Goal: Task Accomplishment & Management: Complete application form

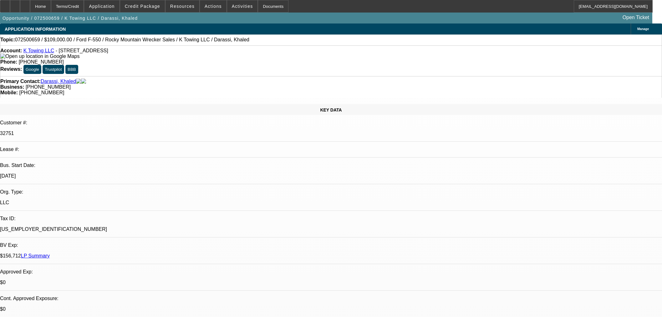
select select "0"
select select "2"
select select "0"
select select "6"
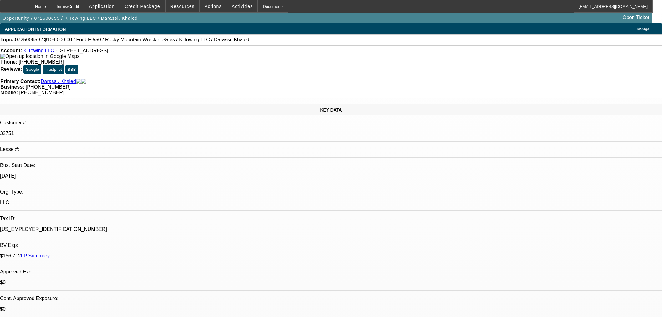
select select "0"
select select "2"
select select "0"
select select "6"
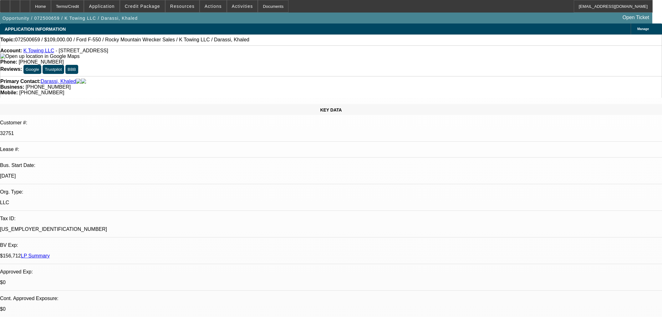
select select "0"
select select "2"
select select "0"
select select "6"
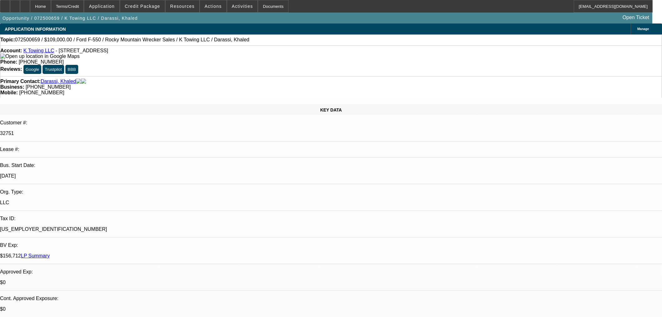
select select "0"
select select "6"
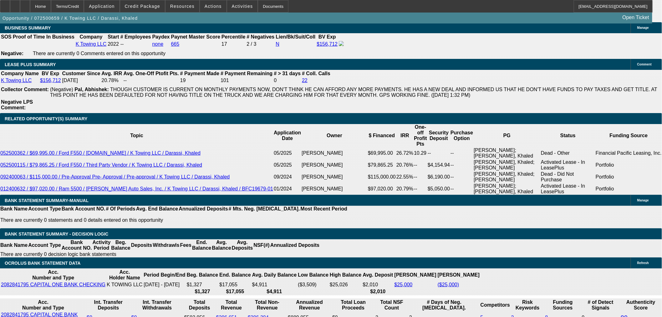
scroll to position [1009, 0]
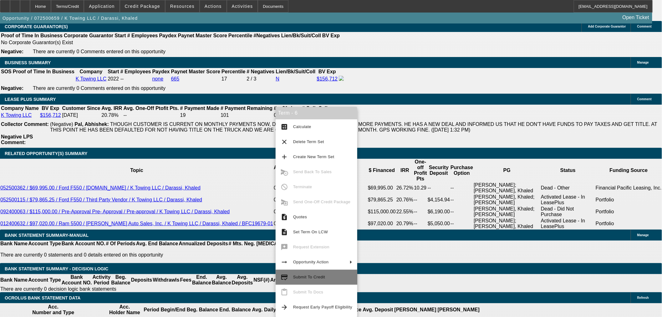
click at [316, 277] on span "Submit To Credit" at bounding box center [309, 277] width 32 height 5
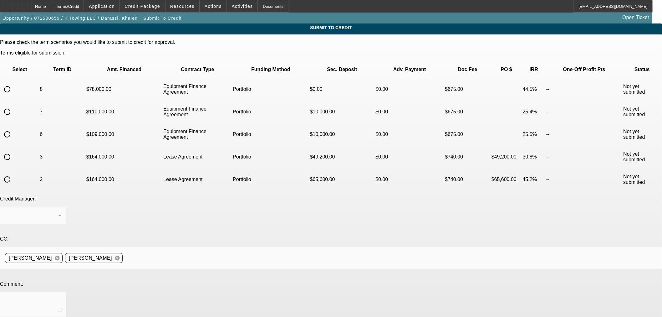
click at [13, 128] on input "radio" at bounding box center [7, 134] width 13 height 13
radio input "true"
click at [58, 212] on div at bounding box center [31, 216] width 53 height 8
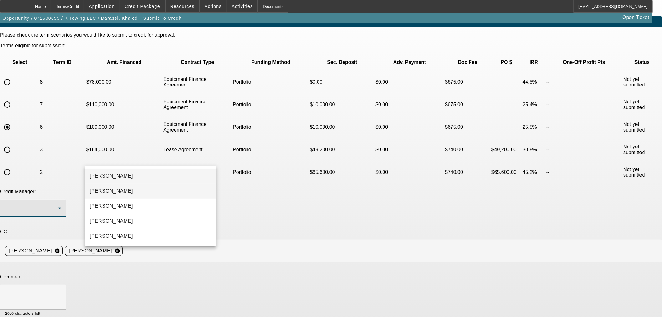
scroll to position [9, 0]
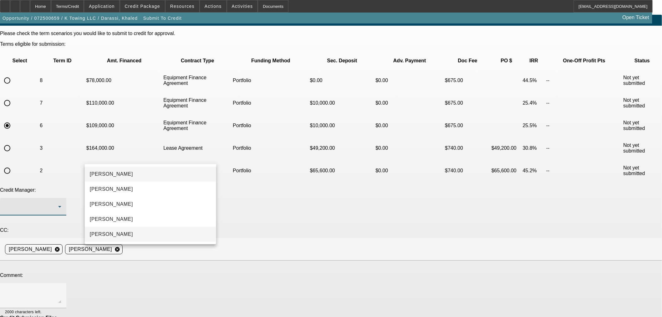
drag, startPoint x: 113, startPoint y: 230, endPoint x: 119, endPoint y: 227, distance: 7.3
click at [113, 230] on span "Oliva, Samuel" at bounding box center [111, 234] width 43 height 8
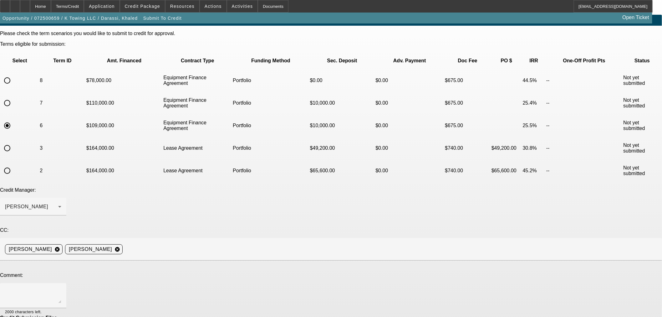
click at [128, 260] on div at bounding box center [331, 263] width 662 height 7
click at [61, 288] on textarea at bounding box center [33, 295] width 56 height 15
click at [61, 283] on div at bounding box center [33, 295] width 56 height 25
click at [61, 288] on textarea "Hi Sam - I wanted to appeal this up to you for additional review." at bounding box center [33, 295] width 56 height 15
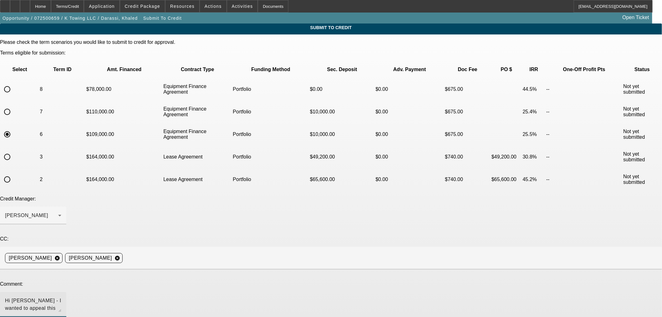
click at [61, 297] on textarea "Hi Sam - I wanted to appeal this up to you for additional review," at bounding box center [33, 304] width 56 height 15
drag, startPoint x: 229, startPoint y: 222, endPoint x: 107, endPoint y: 220, distance: 122.1
click at [61, 297] on textarea "Hi Sam - I wanted to appeal this up to you for additional review," at bounding box center [33, 304] width 56 height 15
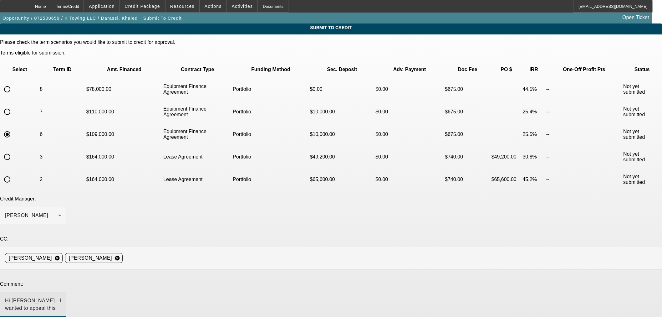
drag, startPoint x: 130, startPoint y: 218, endPoint x: 106, endPoint y: 218, distance: 23.2
click at [61, 297] on textarea "Hi Sam - I wanted to appeal this up to you for additional review," at bounding box center [33, 304] width 56 height 15
click at [61, 297] on textarea "Hi Sam - Appeal this up to you for additional review," at bounding box center [33, 304] width 56 height 15
click at [61, 297] on textarea "Hi Sam - Appealing this up to you for additional review," at bounding box center [33, 304] width 56 height 15
click at [61, 297] on textarea "Hi Sam - Appealing this up to you for additional review. Annualized revenue has…" at bounding box center [33, 304] width 56 height 15
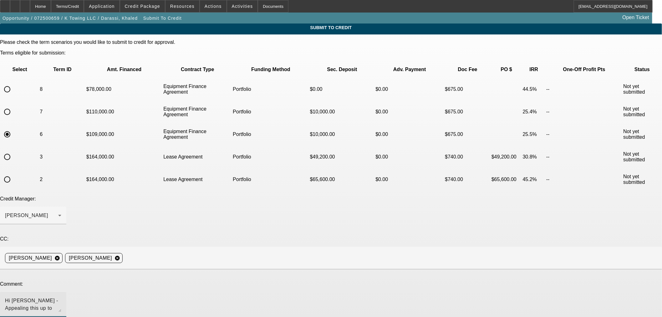
click at [61, 297] on textarea "Hi Sam - Appealing this up to you for additional review. Annualized revenue has…" at bounding box center [33, 304] width 56 height 15
drag, startPoint x: 204, startPoint y: 223, endPoint x: 214, endPoint y: 237, distance: 17.2
click at [61, 316] on div at bounding box center [52, 320] width 20 height 7
drag, startPoint x: 205, startPoint y: 224, endPoint x: 342, endPoint y: 229, distance: 137.2
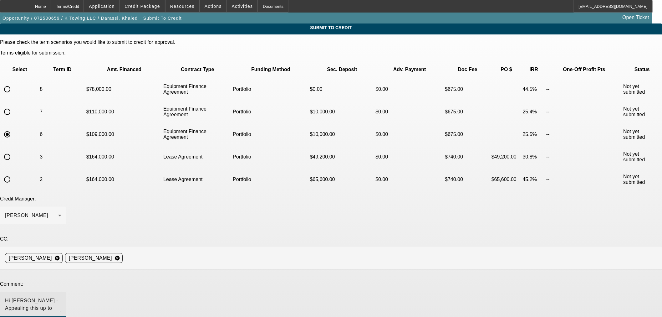
click at [61, 297] on textarea "Hi Sam - Appealing this up to you for additional review. Annualized revenue has…" at bounding box center [33, 304] width 56 height 15
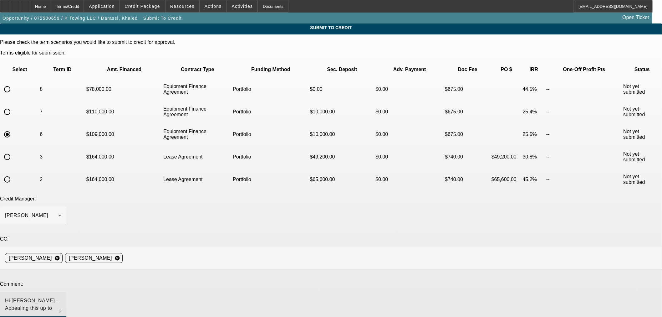
click at [61, 316] on div at bounding box center [52, 320] width 20 height 7
click at [61, 297] on textarea "Hi Sam - Appealing this up to you for additional review. Annualized revenue has…" at bounding box center [33, 304] width 56 height 15
drag, startPoint x: 314, startPoint y: 227, endPoint x: 301, endPoint y: 227, distance: 13.2
click at [61, 297] on textarea "Hi Sam - Appealing this up to you for additional review. Annualized revenue has…" at bounding box center [33, 304] width 56 height 15
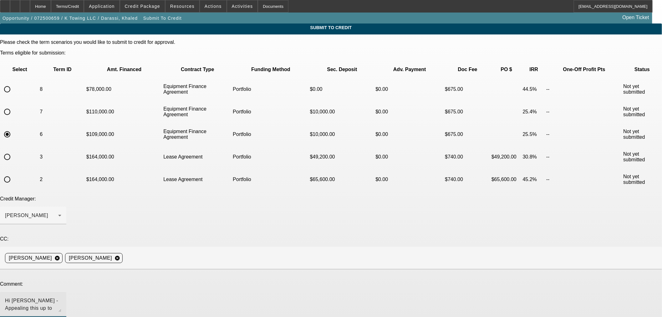
click at [61, 292] on div "Hi Sam - Appealing this up to you for additional review. Annualized revenue has…" at bounding box center [33, 304] width 56 height 25
click at [61, 297] on textarea "Hi Sam - Appealing this up to you for additional review. Annualized revenue has…" at bounding box center [33, 304] width 56 height 15
click at [61, 292] on div "Hi Sam - Appealing this up to you for additional review. Annualized revenue has…" at bounding box center [33, 304] width 56 height 25
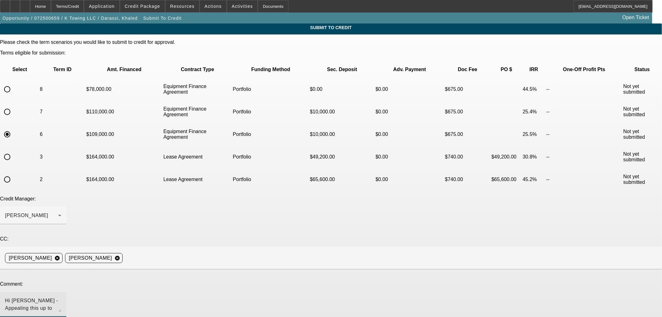
click at [61, 297] on textarea "Hi Sam - Appealing this up to you for additional review. Annualized revenue has…" at bounding box center [33, 304] width 56 height 15
drag, startPoint x: 342, startPoint y: 226, endPoint x: 330, endPoint y: 224, distance: 12.4
click at [61, 297] on textarea "Hi Sam - Appealing this up to you for additional review. Annualized revenue has…" at bounding box center [33, 304] width 56 height 15
drag, startPoint x: 219, startPoint y: 224, endPoint x: 228, endPoint y: 238, distance: 16.2
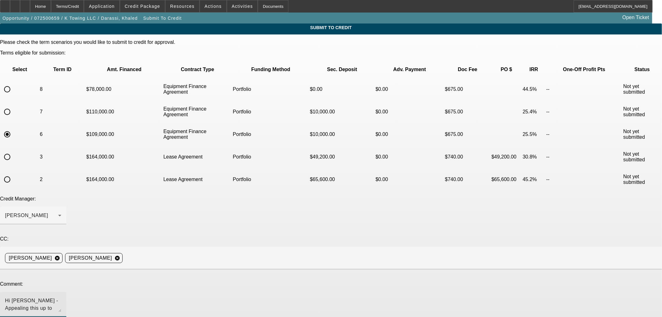
click at [61, 297] on textarea "Hi Sam - Appealing this up to you for additional review. Annualized revenue has…" at bounding box center [33, 304] width 56 height 15
drag, startPoint x: 424, startPoint y: 225, endPoint x: 423, endPoint y: 229, distance: 4.4
click at [424, 243] on div "Please check the term scenarios you would like to submit to credit for approval…" at bounding box center [331, 206] width 662 height 334
drag, startPoint x: 422, startPoint y: 227, endPoint x: 421, endPoint y: 248, distance: 21.0
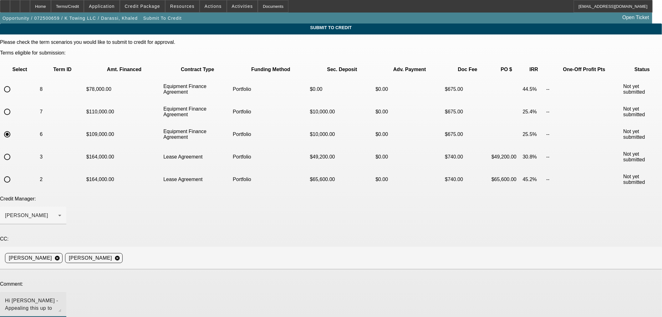
click at [421, 248] on div "Please check the term scenarios you would like to submit to credit for approval…" at bounding box center [331, 206] width 662 height 334
click at [61, 292] on div "Hi Sam - Appealing this up to you for additional review. Annualized revenue has…" at bounding box center [33, 304] width 56 height 25
drag, startPoint x: 420, startPoint y: 224, endPoint x: 422, endPoint y: 262, distance: 38.2
click at [66, 292] on div "Hi Sam - Appealing this up to you for additional review. Annualized revenue has…" at bounding box center [33, 321] width 66 height 58
click at [61, 297] on textarea "Hi Sam - Appealing this up to you for additional review. Annualized revenue has…" at bounding box center [33, 323] width 56 height 53
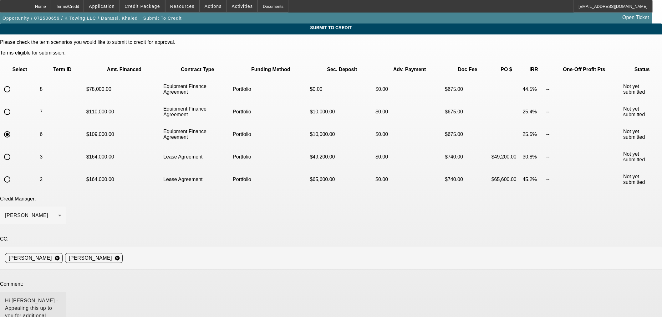
click at [61, 297] on textarea "Hi Sam - Appealing this up to you for additional review. Annualized revenue has…" at bounding box center [33, 323] width 56 height 53
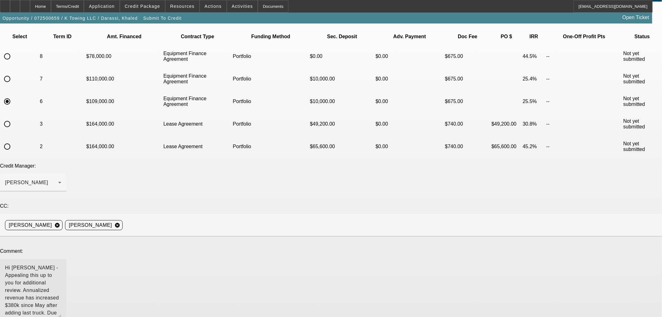
scroll to position [47, 0]
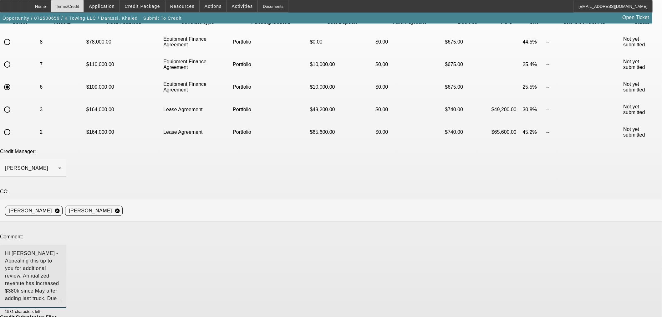
type textarea "Hi Sam - Appealing this up to you for additional review. Annualized revenue has…"
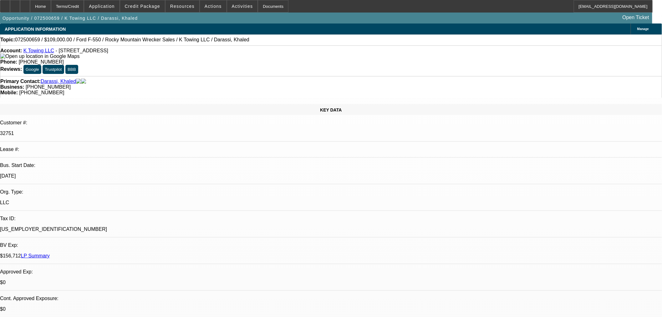
select select "0"
select select "2"
select select "0"
select select "6"
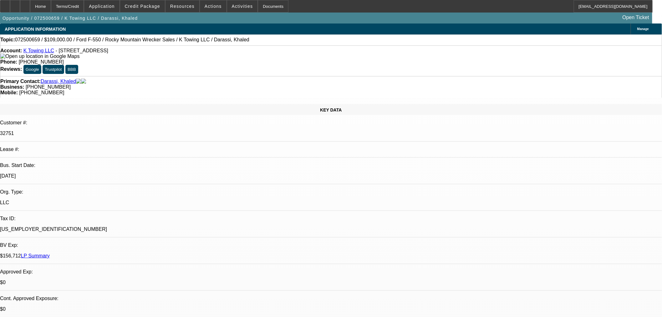
select select "0"
select select "2"
select select "0"
select select "6"
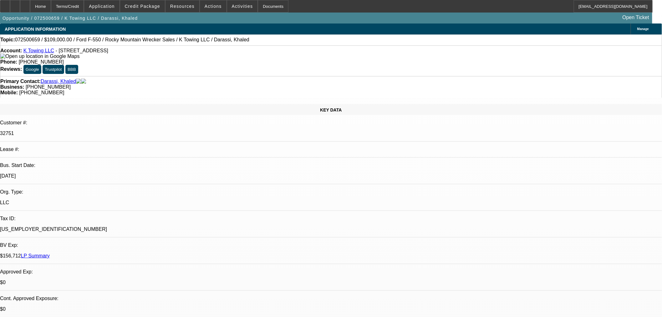
select select "0"
select select "2"
select select "0"
select select "6"
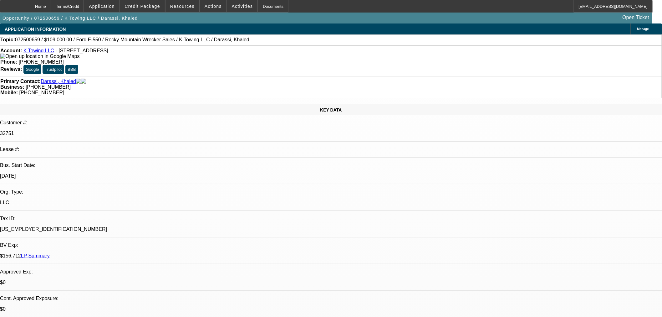
select select "0"
select select "6"
click at [25, 4] on icon at bounding box center [25, 4] width 0 height 0
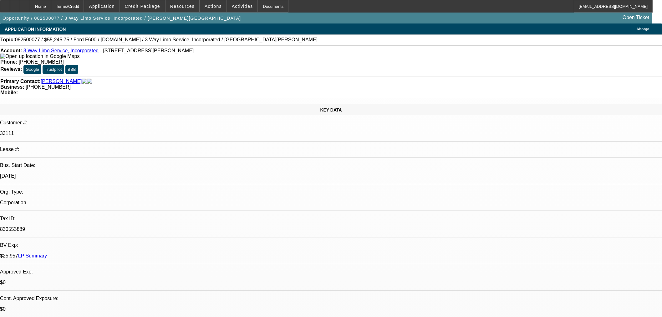
select select "0.15"
select select "2"
select select "0.1"
select select "4"
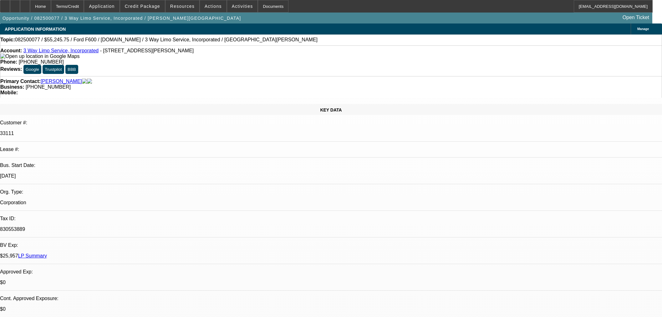
scroll to position [939, 0]
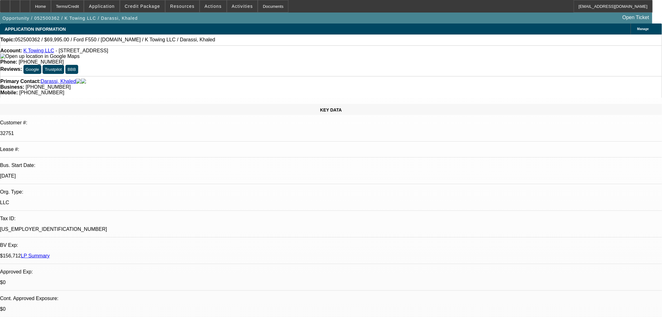
select select "0"
select select "2"
select select "0"
select select "6"
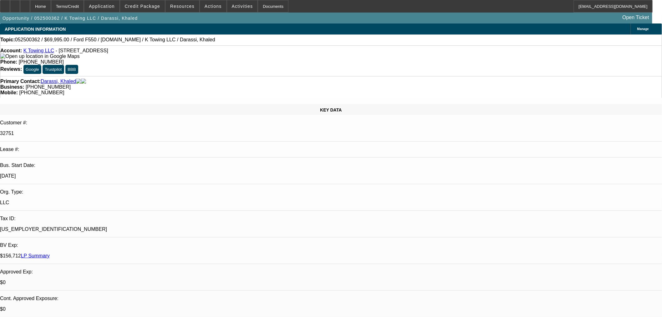
select select "0"
select select "6"
select select "0"
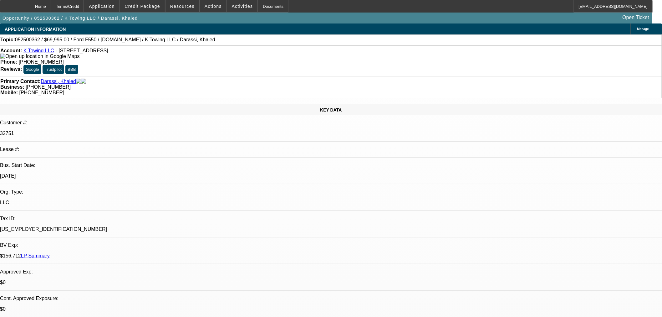
select select "2"
select select "0"
select select "6"
select select "0.1"
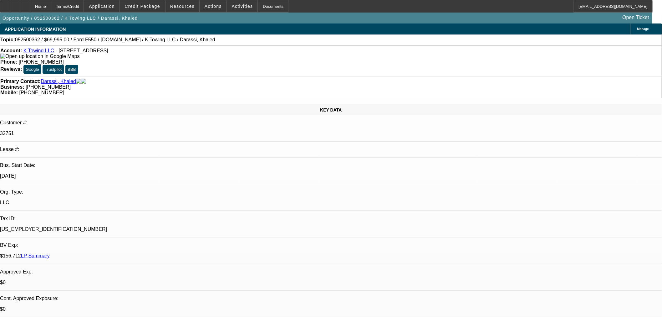
select select "2"
select select "0"
select select "6"
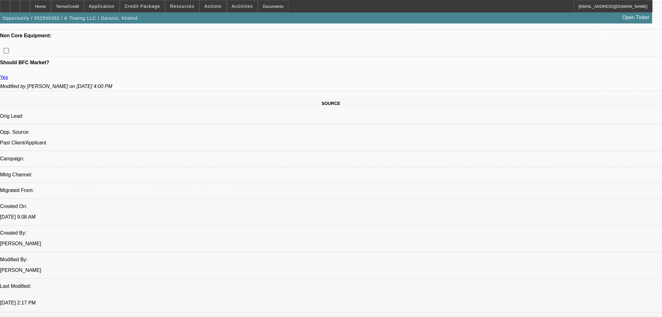
scroll to position [487, 0]
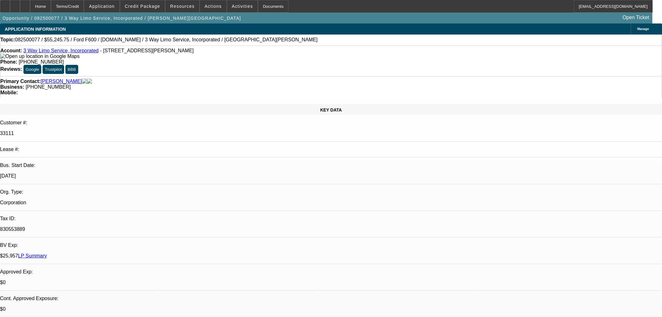
select select "0.15"
select select "2"
select select "0.1"
select select "4"
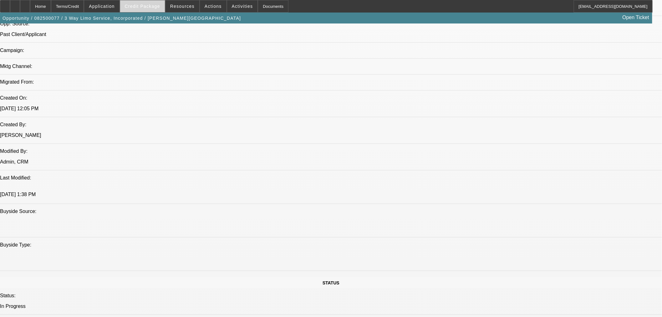
scroll to position [313, 0]
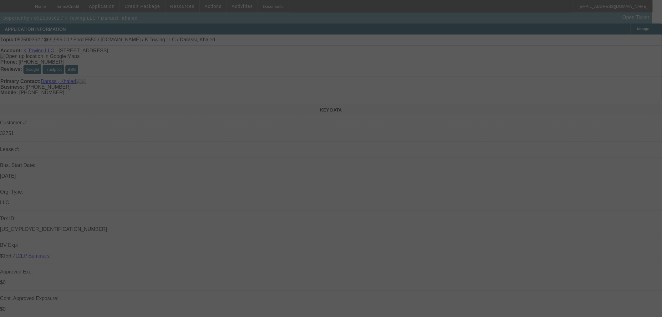
select select "0"
select select "2"
select select "0"
select select "6"
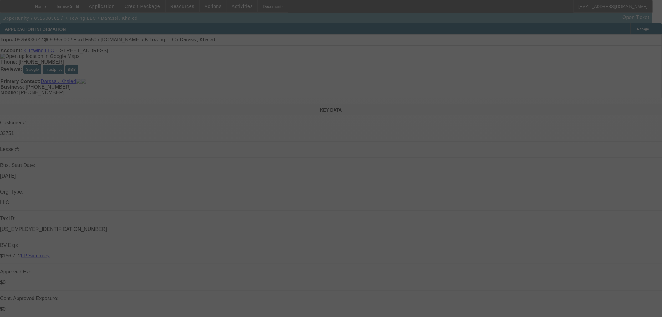
select select "0"
select select "6"
select select "0"
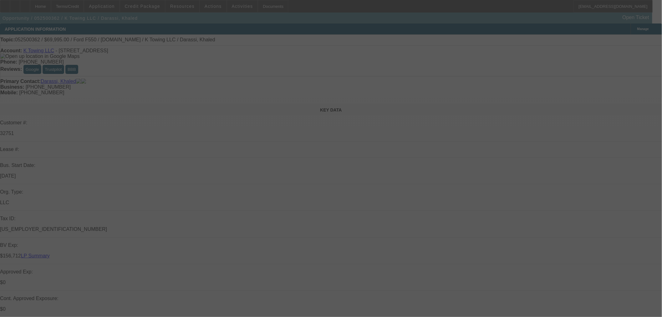
select select "2"
select select "0"
select select "6"
select select "0.1"
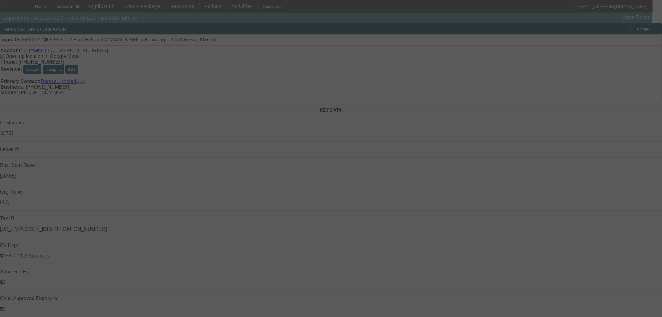
select select "2"
select select "0"
select select "6"
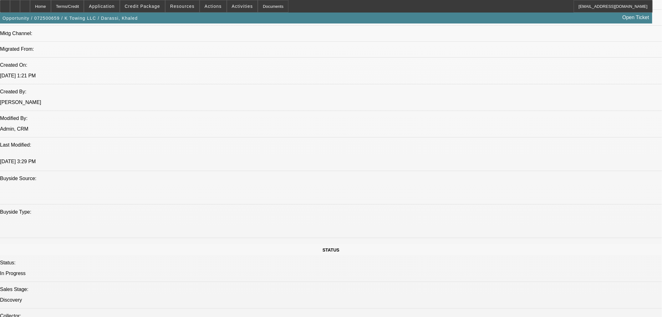
select select "0"
select select "2"
select select "0"
select select "6"
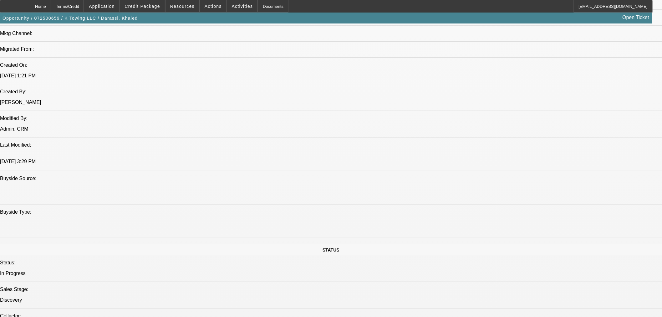
select select "0"
select select "2"
select select "0"
select select "6"
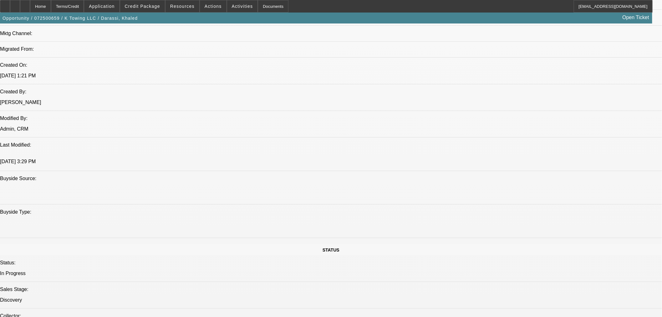
select select "0"
select select "2"
select select "0"
select select "6"
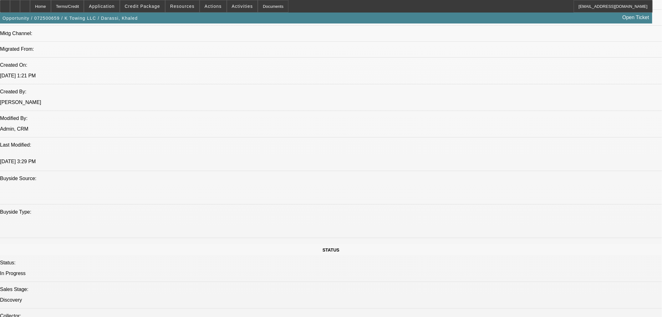
select select "0"
select select "6"
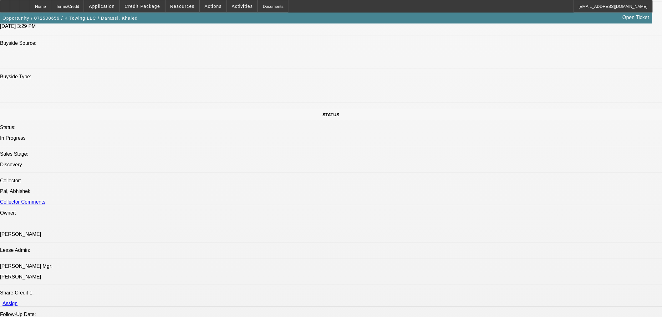
scroll to position [249, 0]
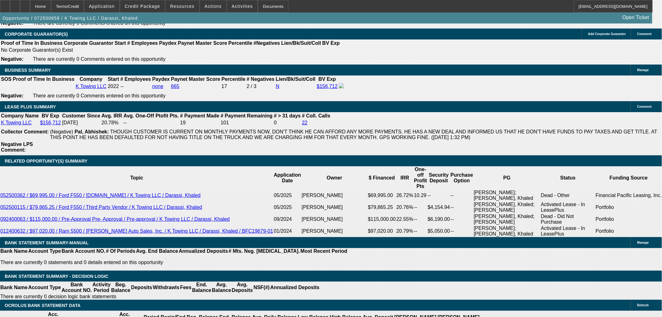
scroll to position [939, 0]
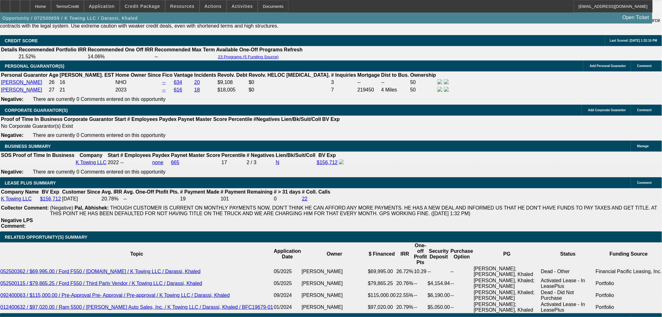
select select "0"
select select "2"
select select "0"
select select "6"
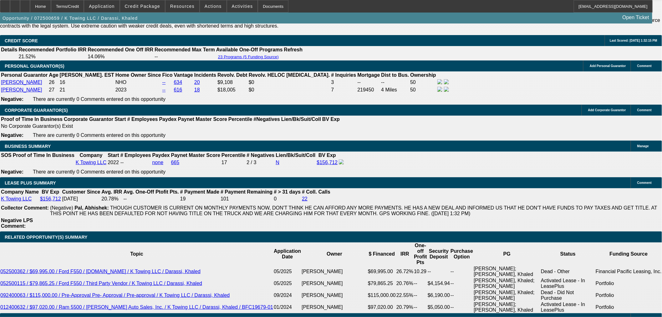
select select "0"
select select "2"
select select "0"
select select "6"
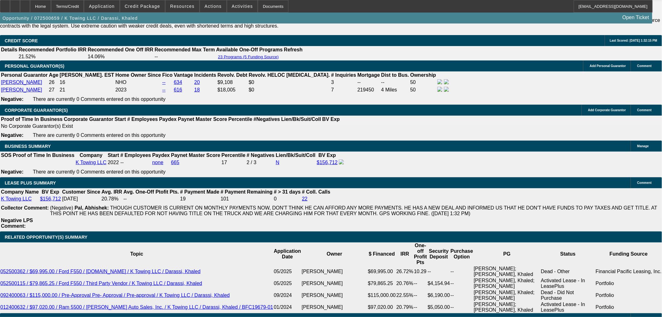
select select "0"
select select "2"
select select "0"
select select "6"
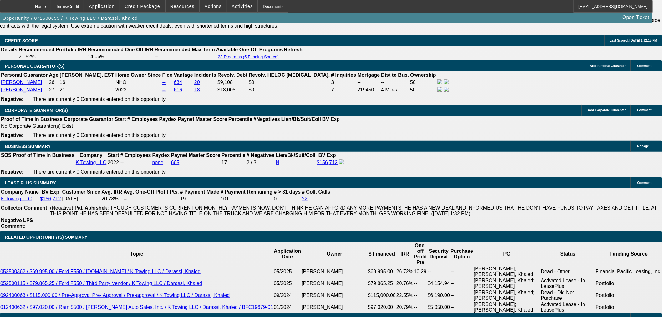
select select "0"
select select "6"
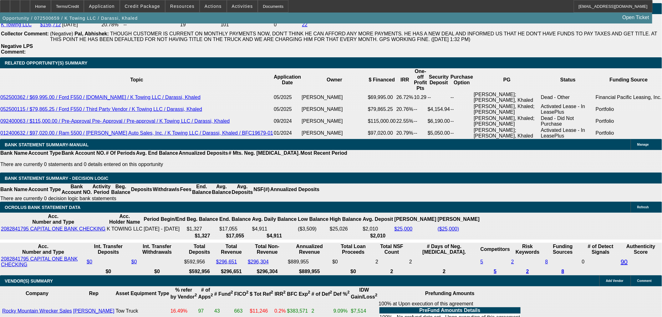
scroll to position [1064, 0]
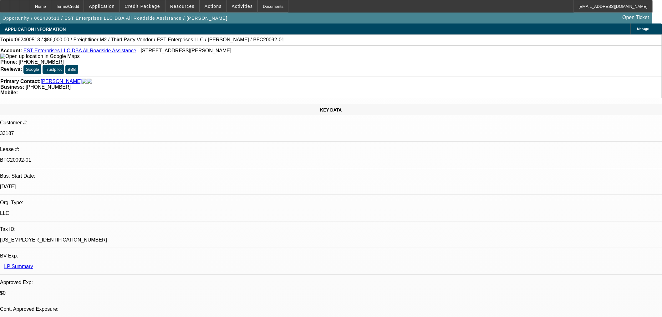
select select "0.1"
select select "2"
select select "0"
select select "6"
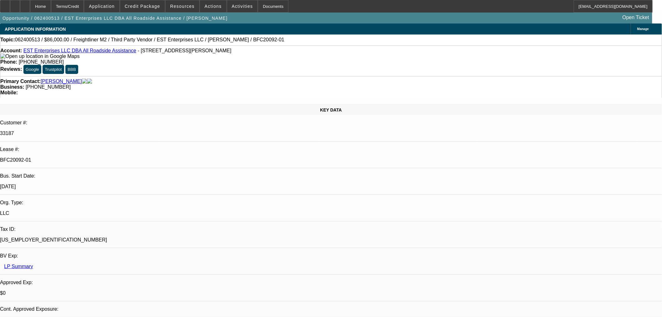
select select "0"
select select "2"
select select "0"
select select "6"
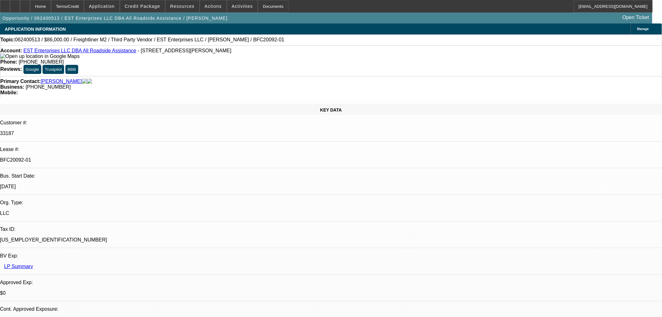
select select "0"
select select "2"
select select "0"
select select "6"
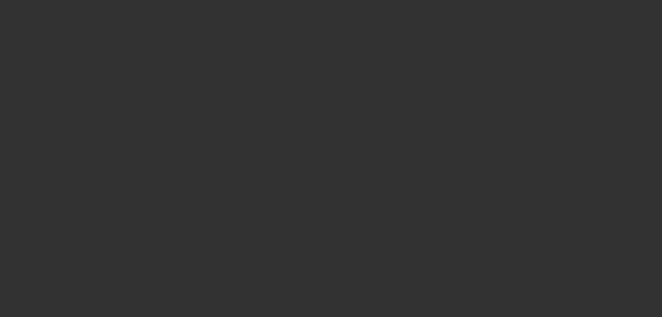
scroll to position [452, 0]
select select "0"
select select "2"
select select "0.1"
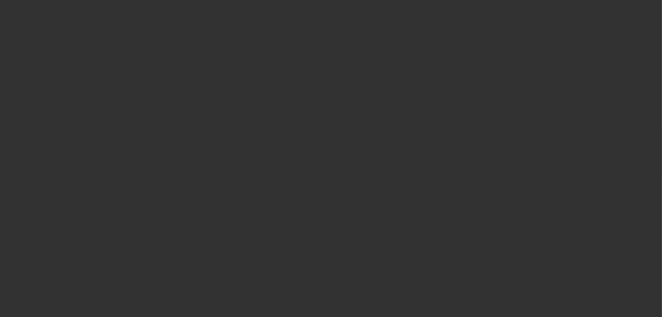
select select "4"
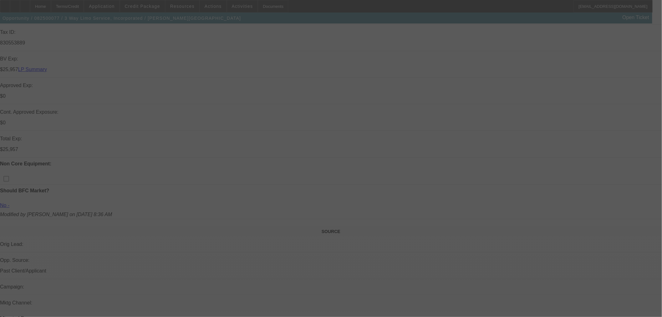
scroll to position [243, 0]
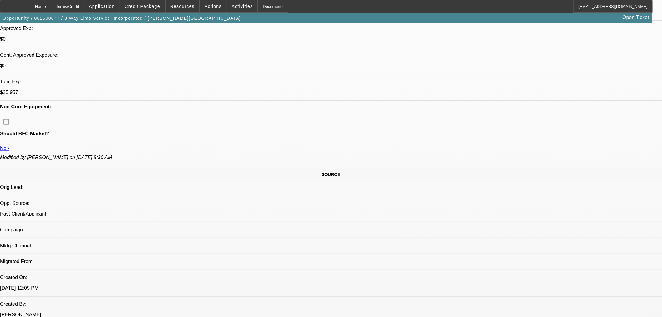
select select "0.15"
select select "2"
select select "0.1"
select select "4"
